Goal: Check status: Check status

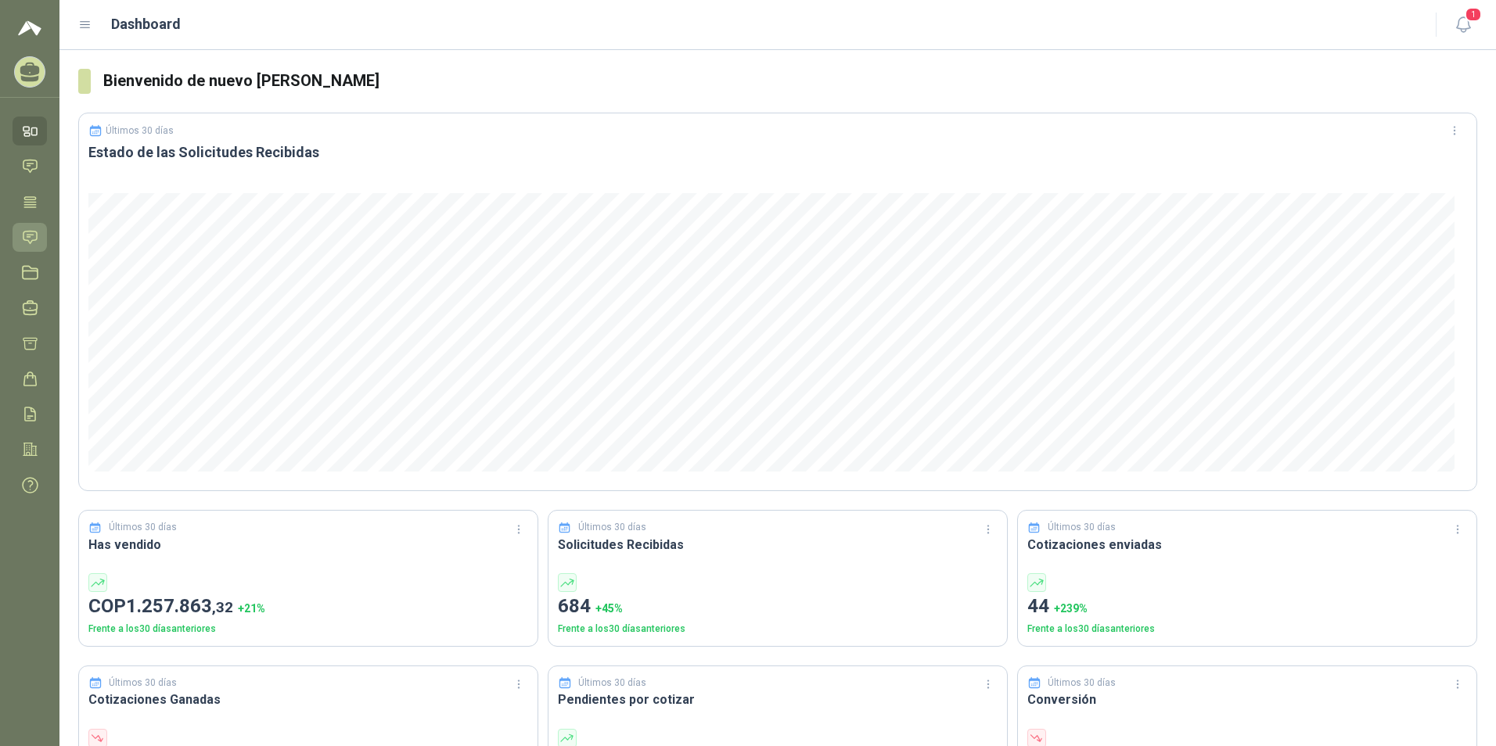
click at [32, 231] on icon at bounding box center [29, 237] width 13 height 13
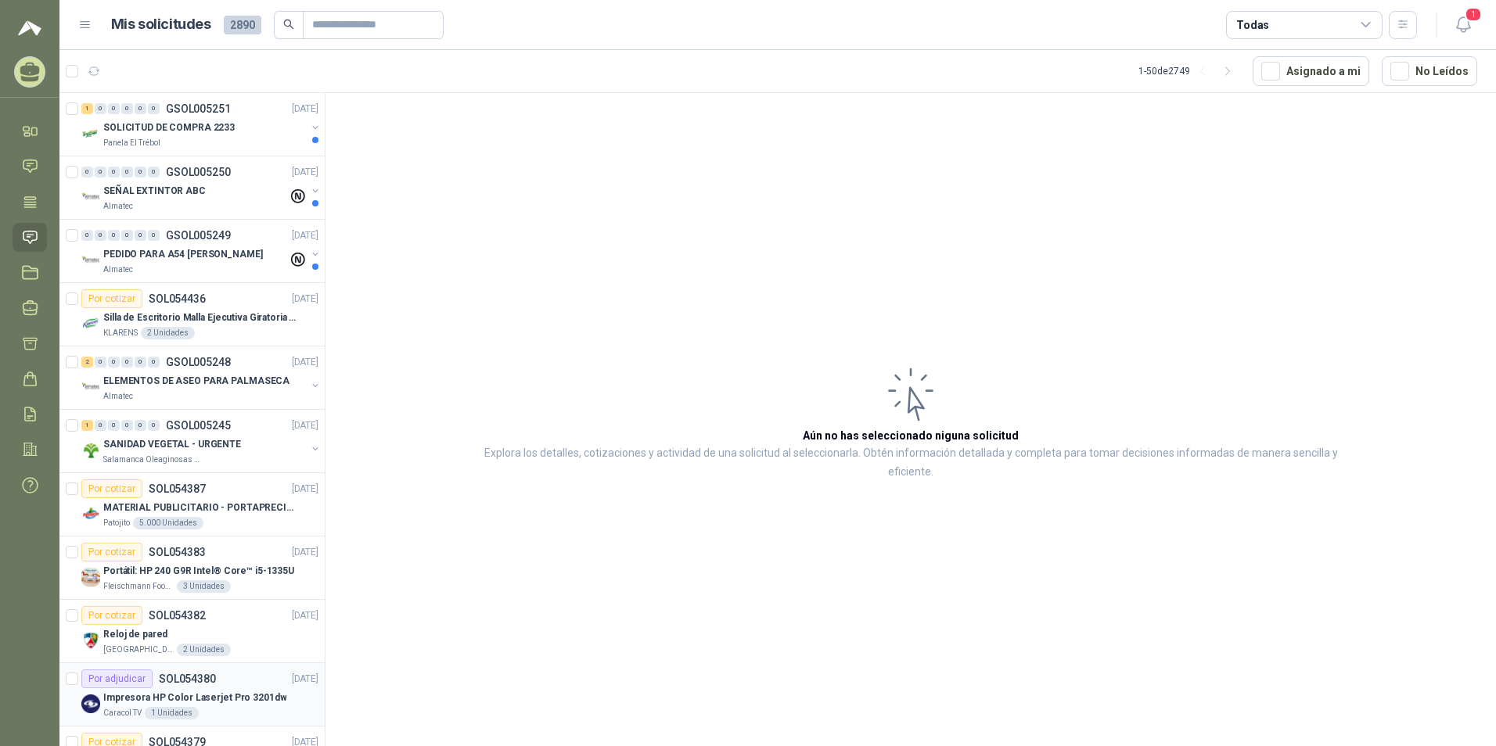
click at [160, 692] on p "Impresora HP Color Laserjet Pro 3201dw" at bounding box center [194, 698] width 183 height 15
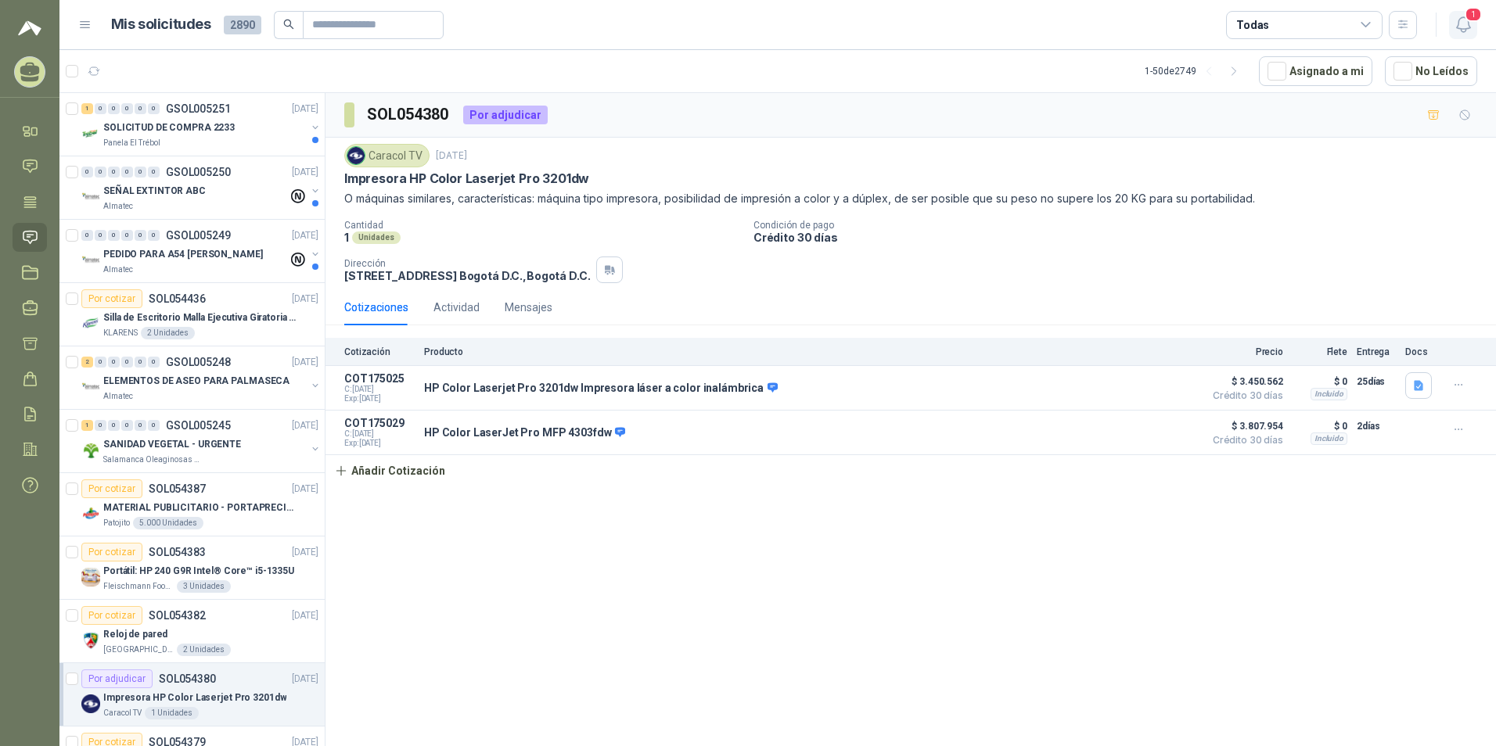
click at [738, 27] on icon "button" at bounding box center [1462, 24] width 13 height 15
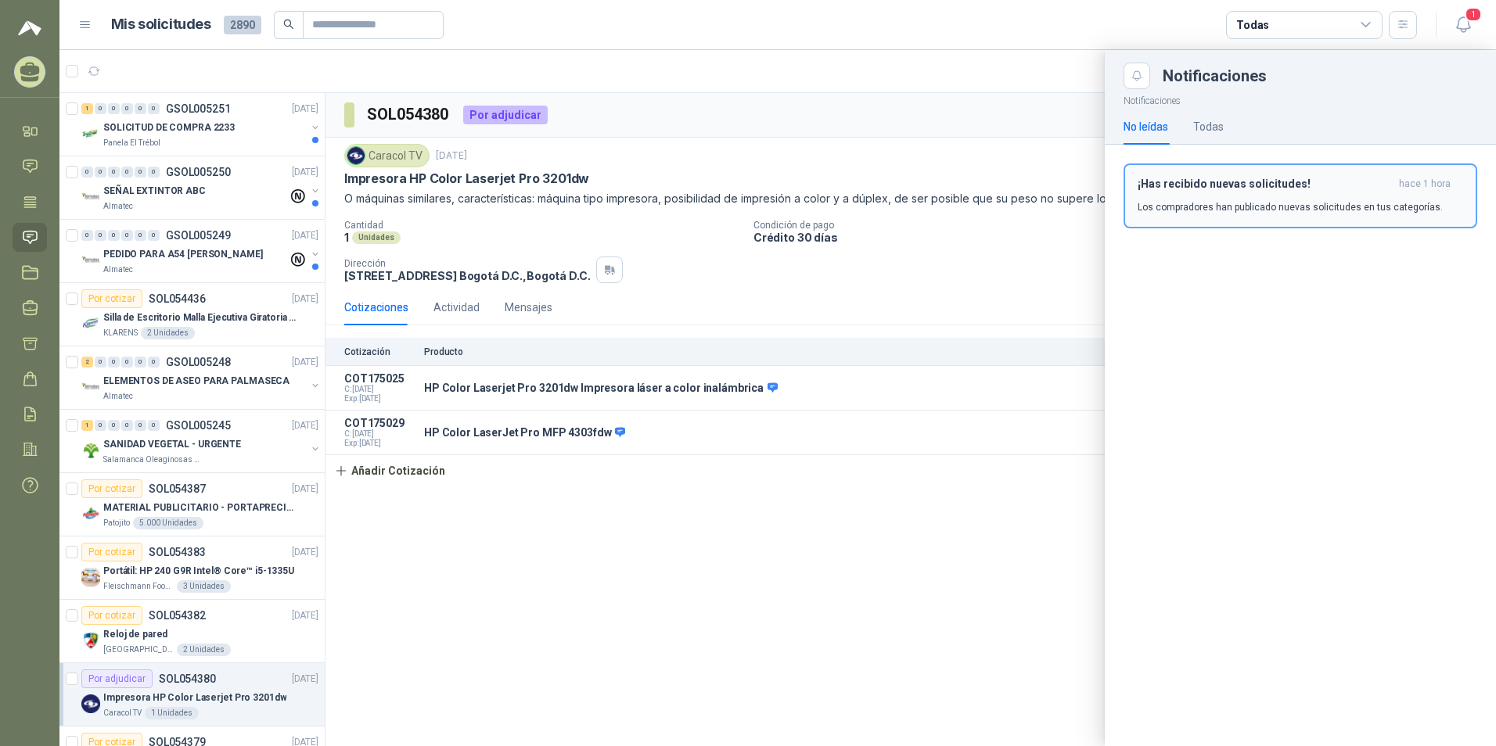
click at [738, 190] on h3 "¡Has recibido nuevas solicitudes!" at bounding box center [1264, 184] width 255 height 13
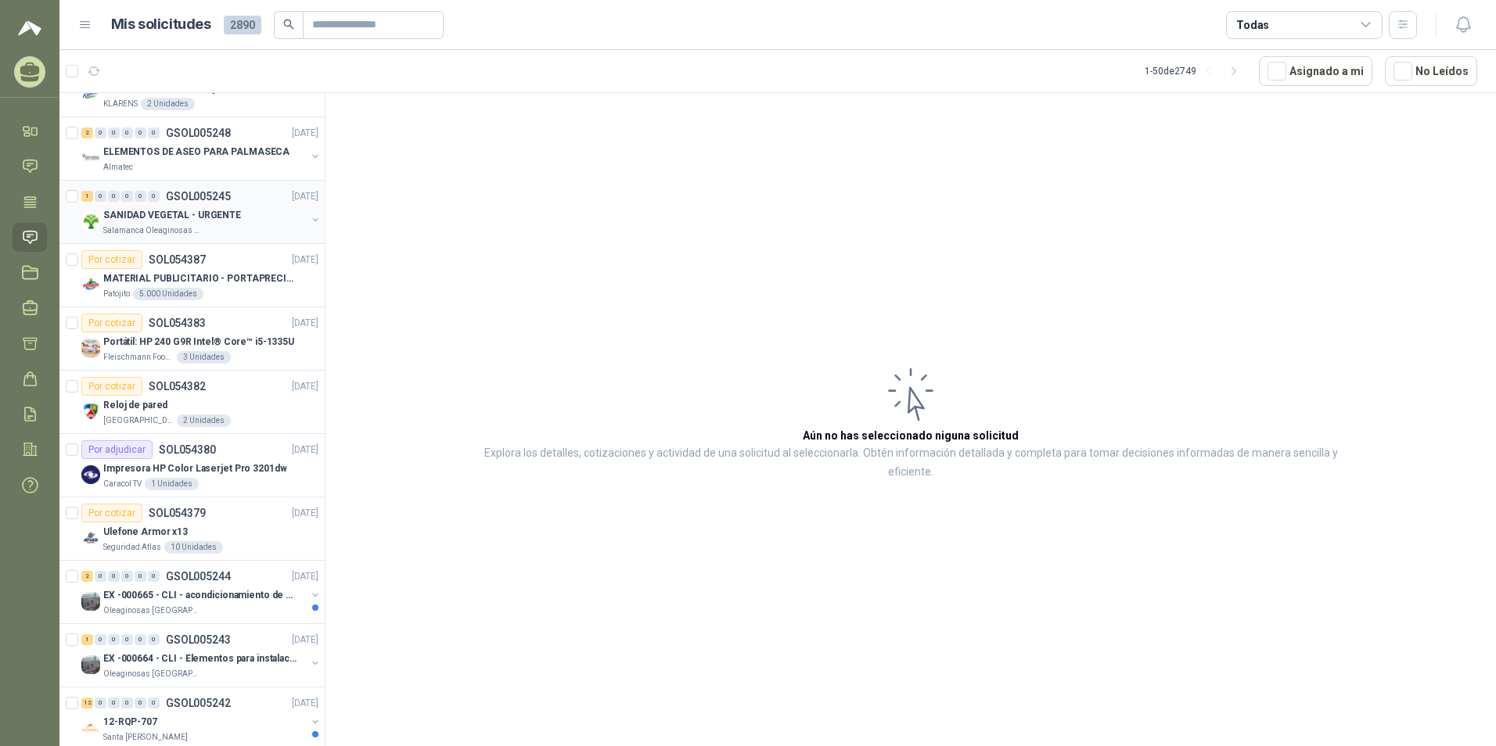
scroll to position [235, 0]
